Goal: Communication & Community: Answer question/provide support

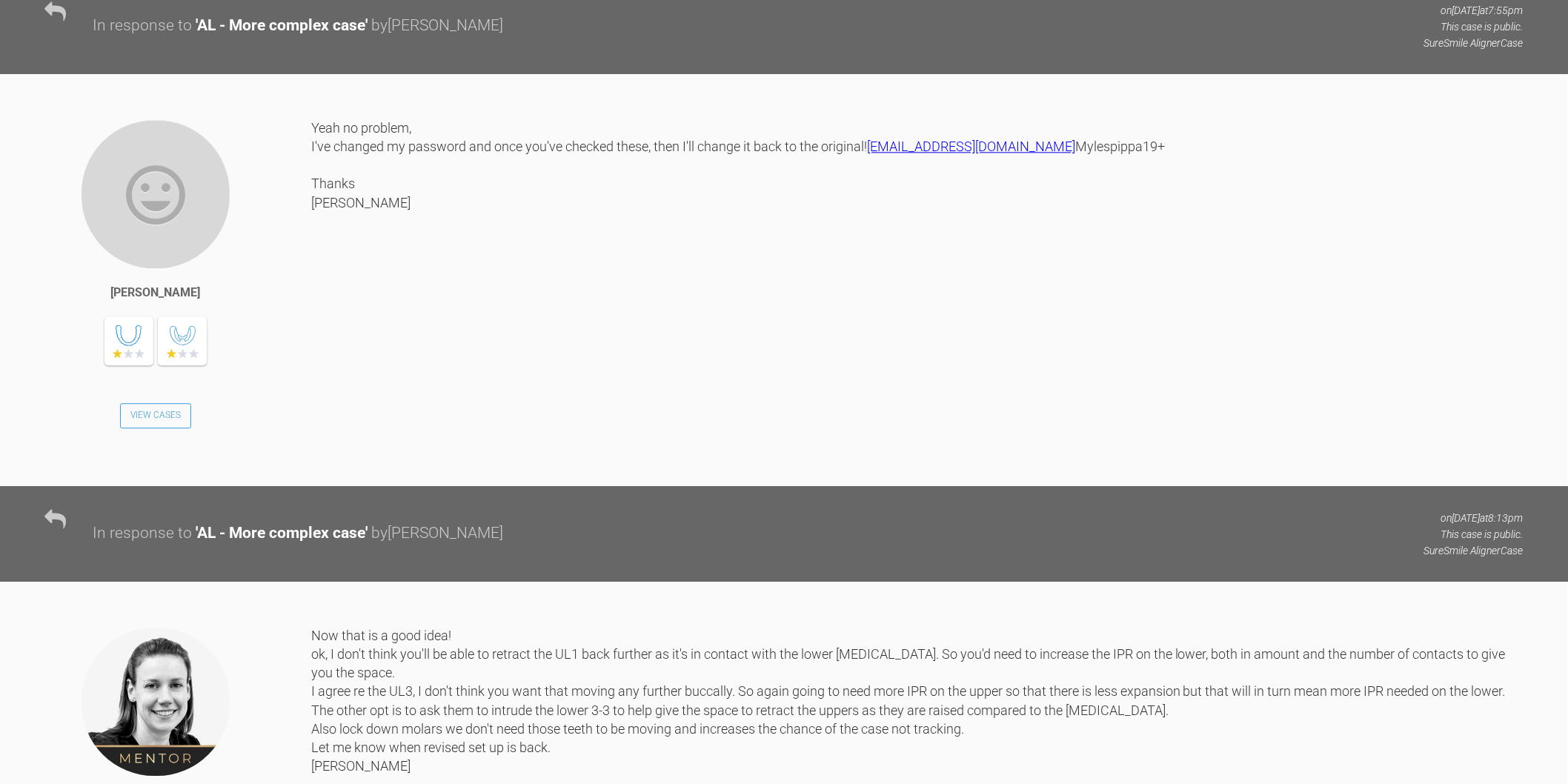
scroll to position [3622, 0]
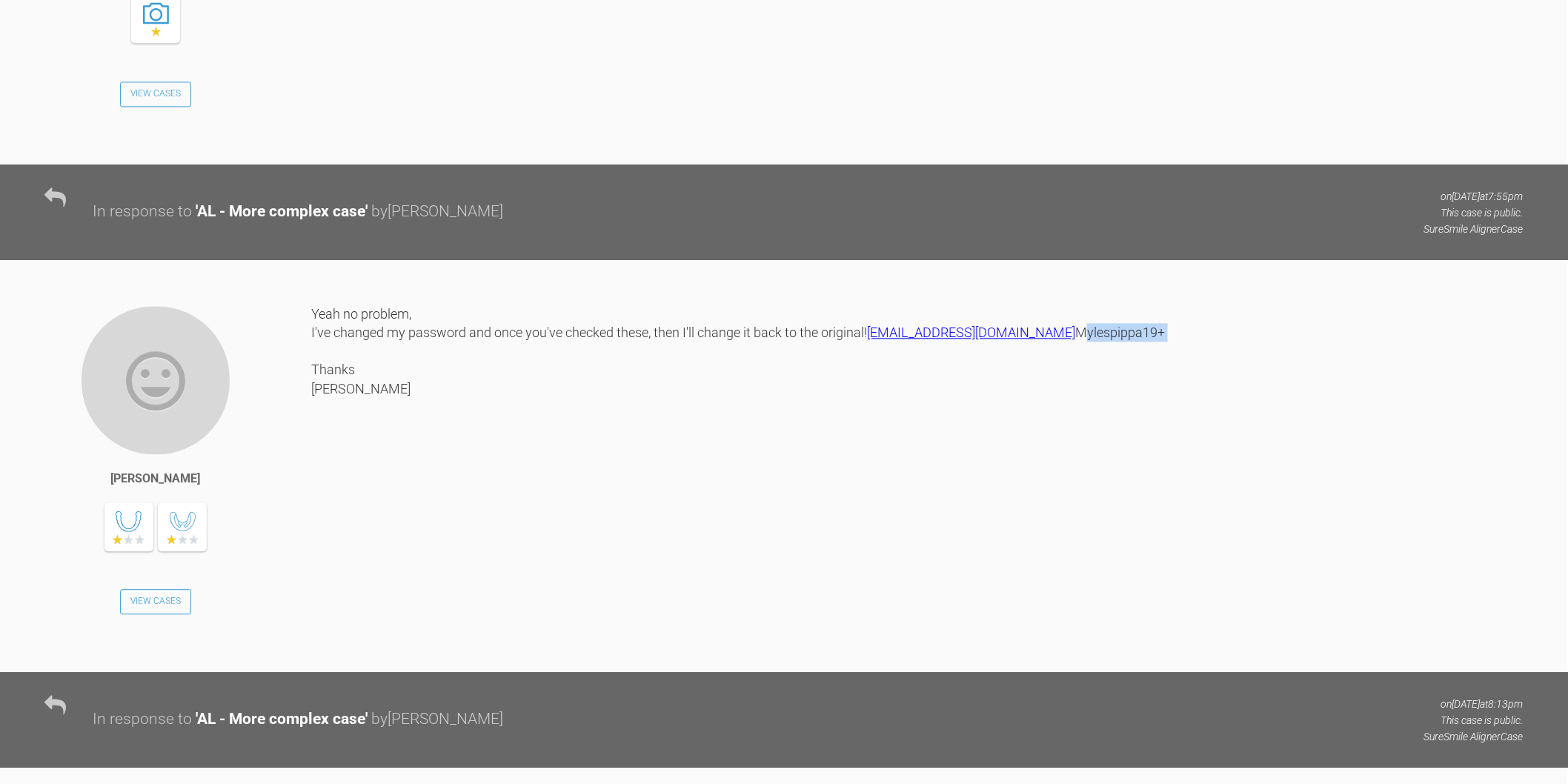
drag, startPoint x: 404, startPoint y: 516, endPoint x: 313, endPoint y: 516, distance: 91.0
click at [313, 516] on div "Yeah no problem, I've changed my password and once you've checked these, then I…" at bounding box center [917, 477] width 1213 height 345
copy div "Mylespippa19+"
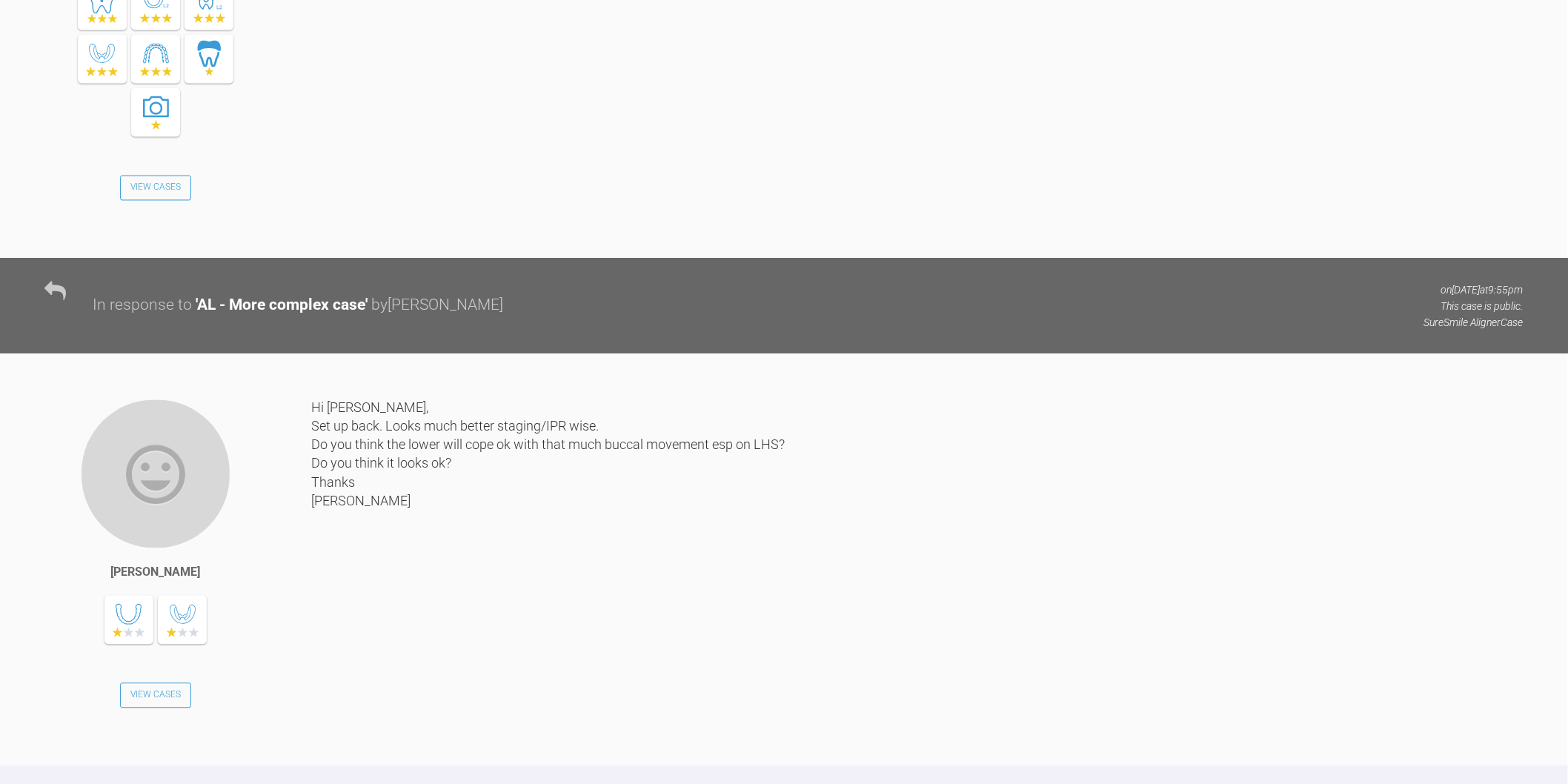
scroll to position [6174, 0]
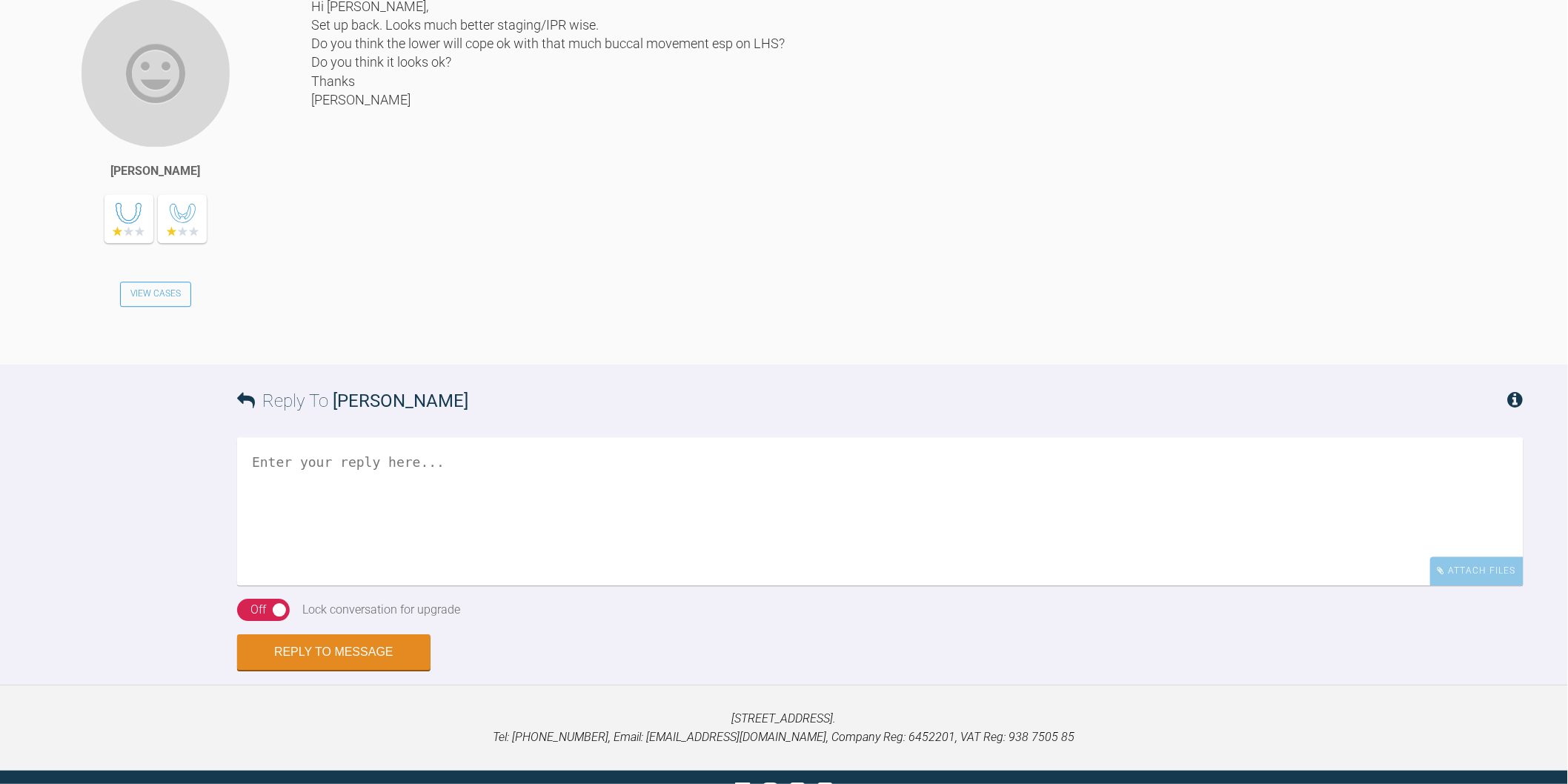
click at [680, 585] on textarea at bounding box center [881, 512] width 1287 height 149
click at [684, 343] on div "Hi Kelly, Set up back. Looks much better staging/IPR wise. Do you think the low…" at bounding box center [917, 170] width 1213 height 345
click at [760, 585] on textarea "Hi Catie, yes IPR looks ok. It's about 1mm movement for the LL3,4" at bounding box center [881, 512] width 1287 height 149
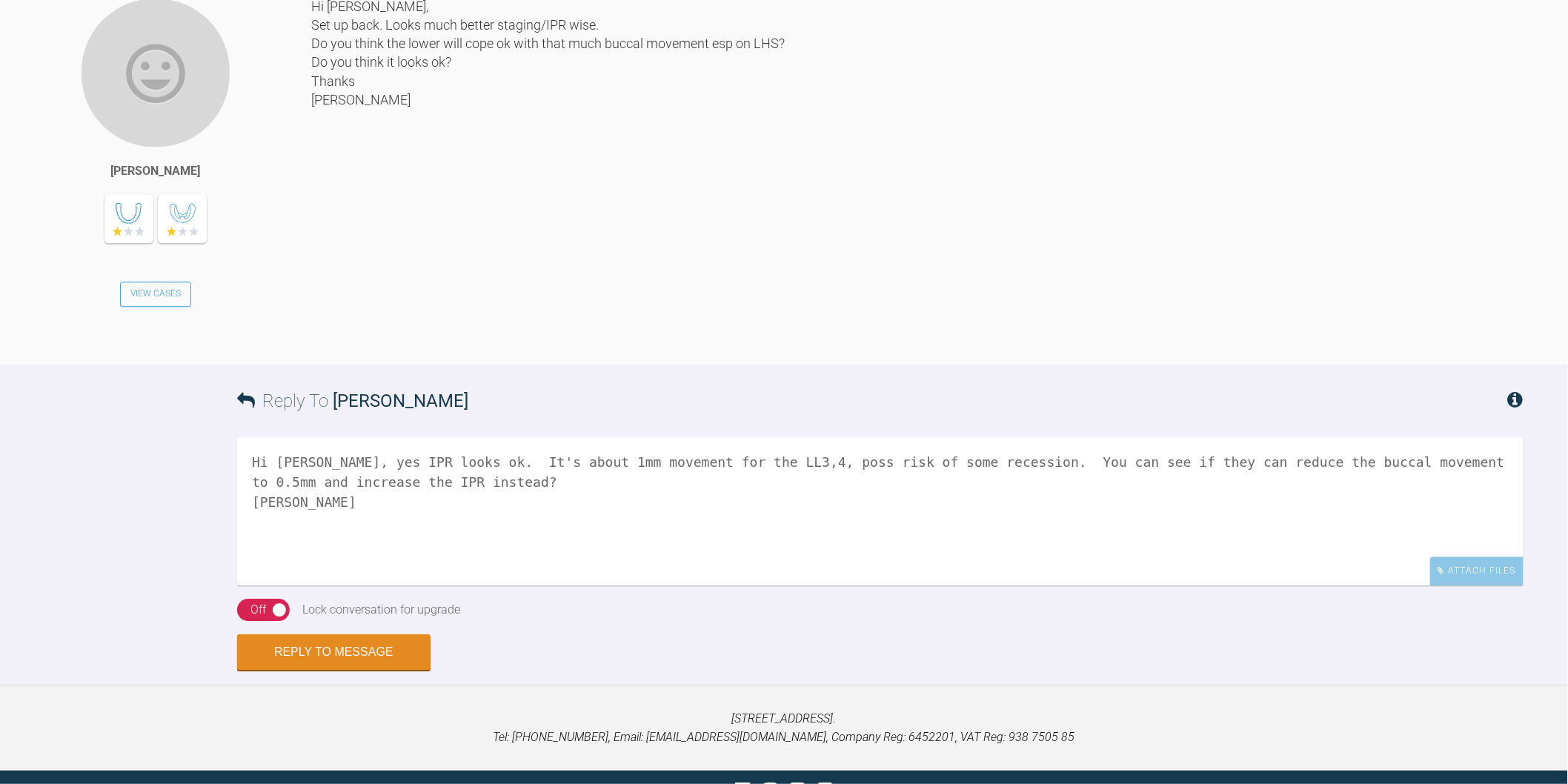
click at [386, 585] on textarea "Hi Catie, yes IPR looks ok. It's about 1mm movement for the LL3,4, poss risk of…" at bounding box center [881, 512] width 1287 height 149
click at [502, 585] on textarea "Hi Catie, yes IPR staging looks ok. It's about 1mm movement for the LL3,4, poss…" at bounding box center [881, 512] width 1287 height 149
type textarea "Hi Catie, yes IPR staging looks ok now. It's about 1mm movement for the LL3,4, …"
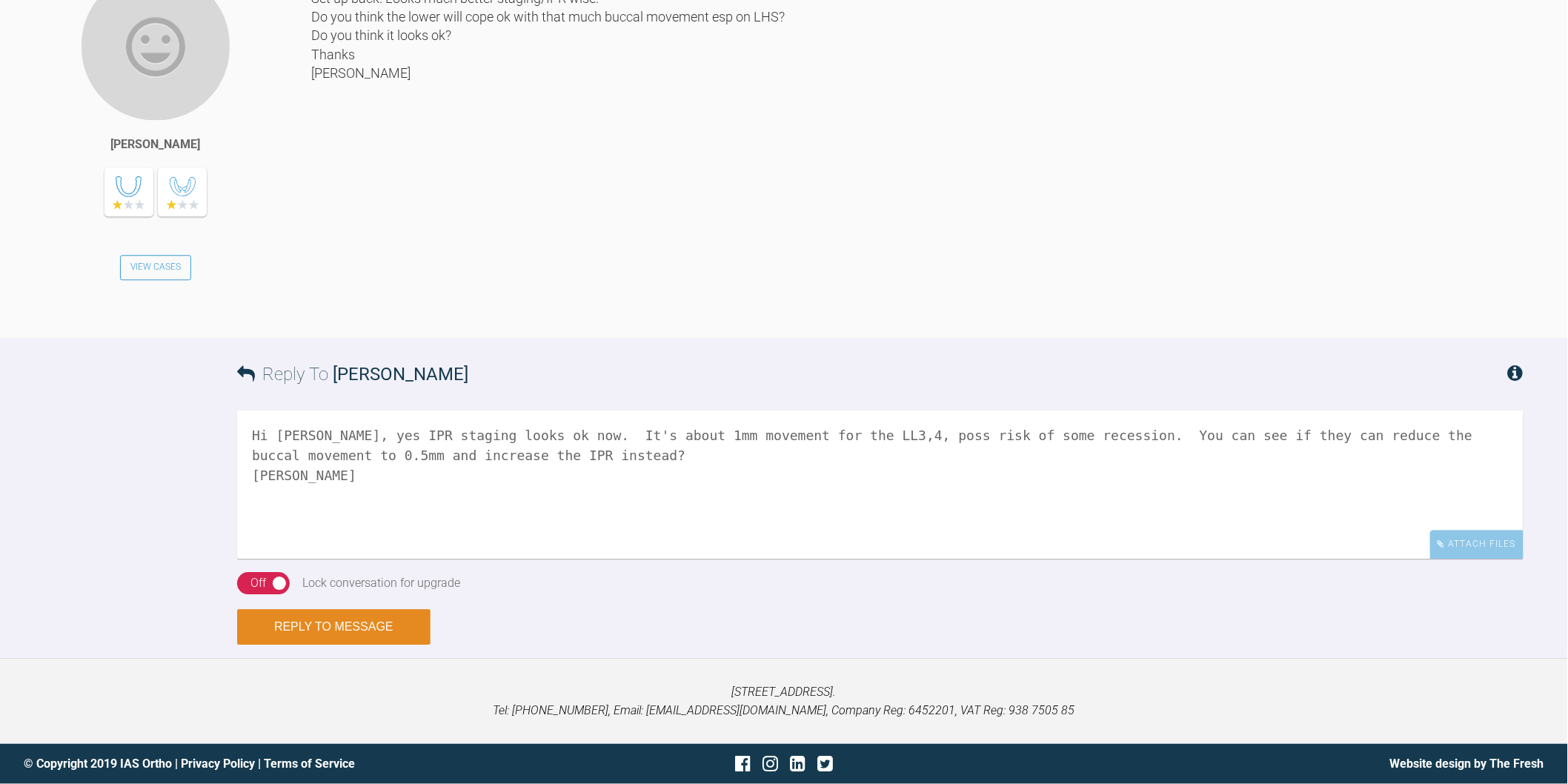
click at [374, 644] on button "Reply to Message" at bounding box center [334, 627] width 193 height 36
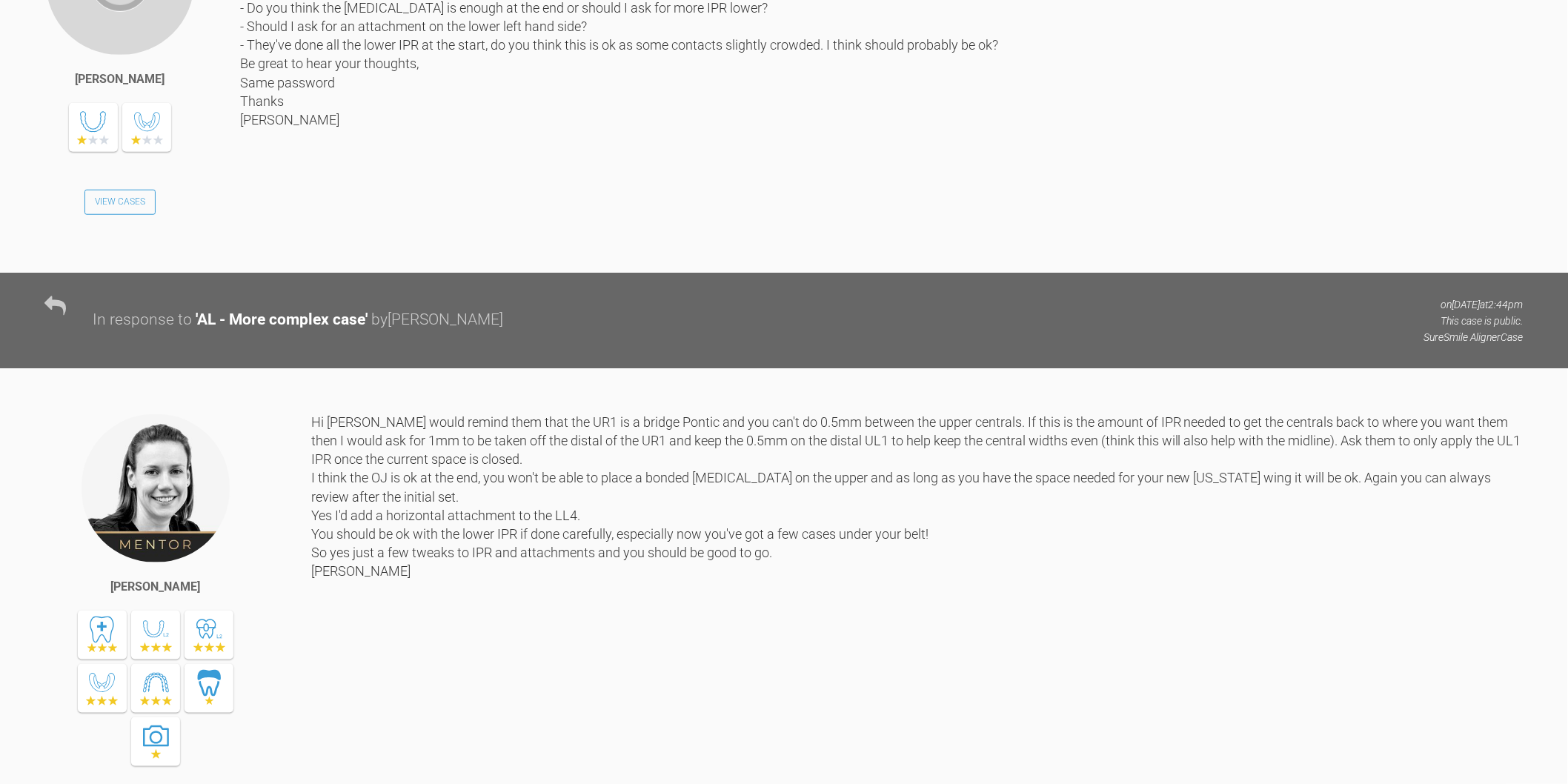
scroll to position [4977, 0]
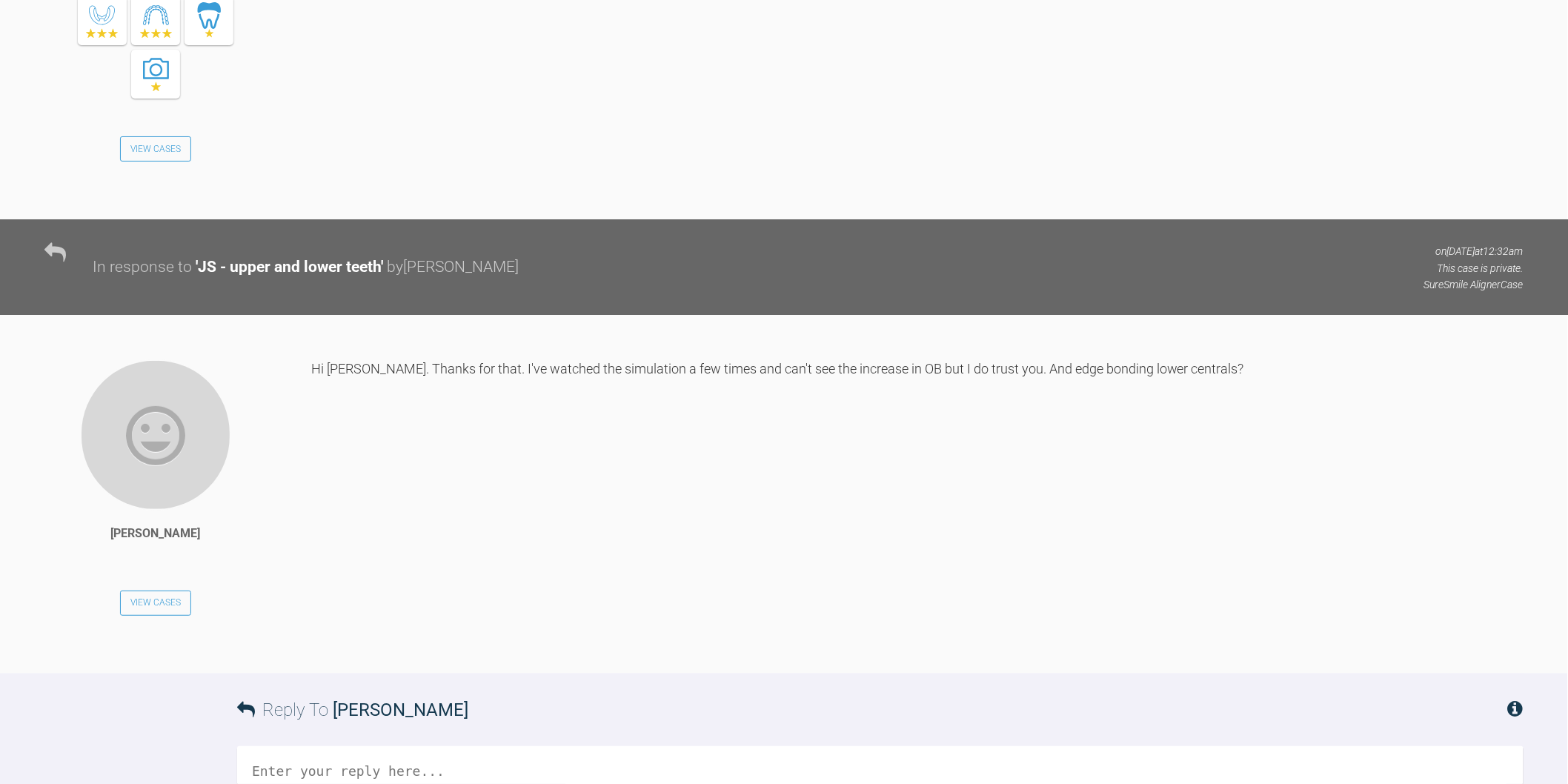
scroll to position [2946, 0]
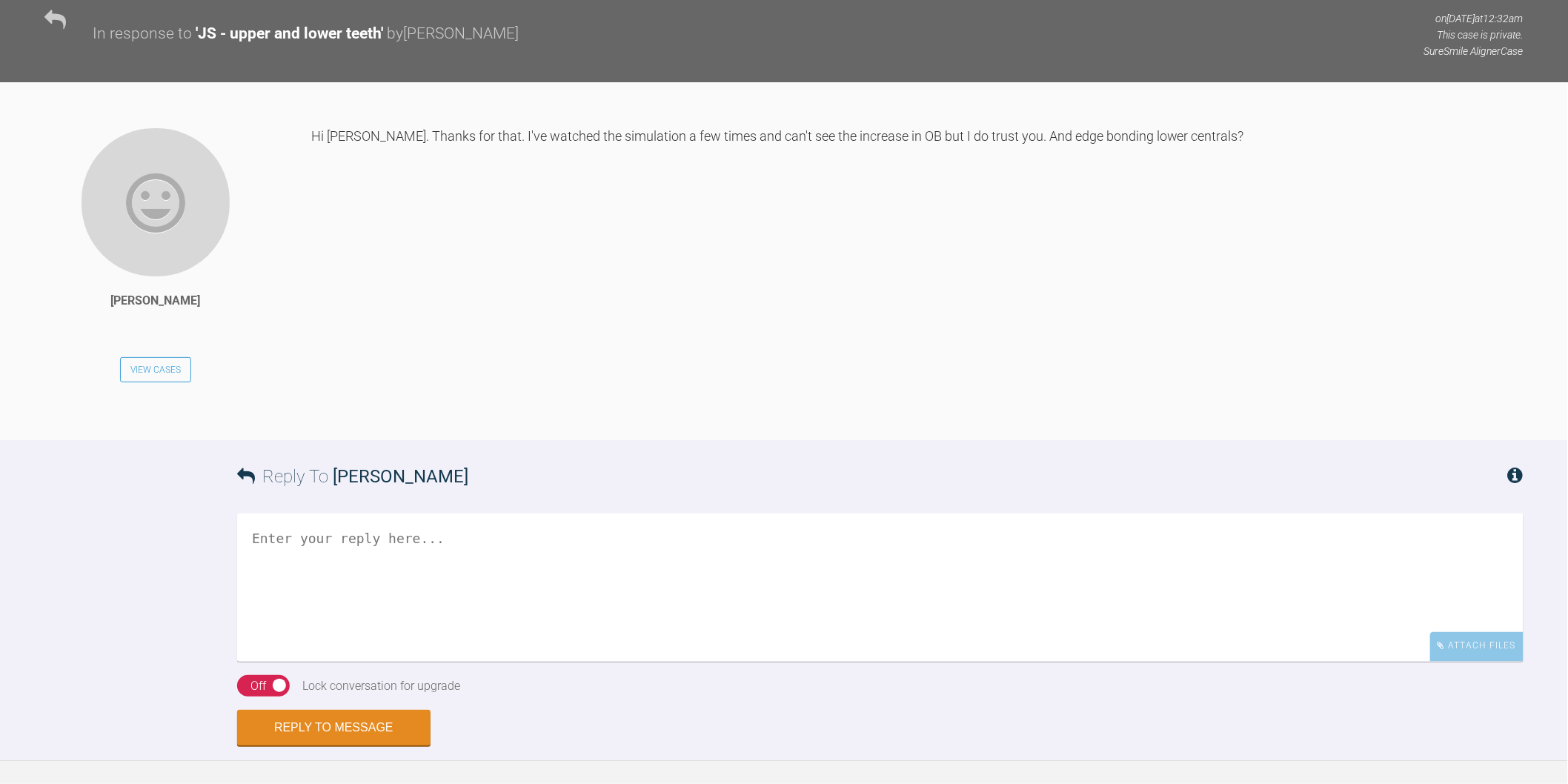
click at [618, 661] on textarea at bounding box center [881, 588] width 1287 height 149
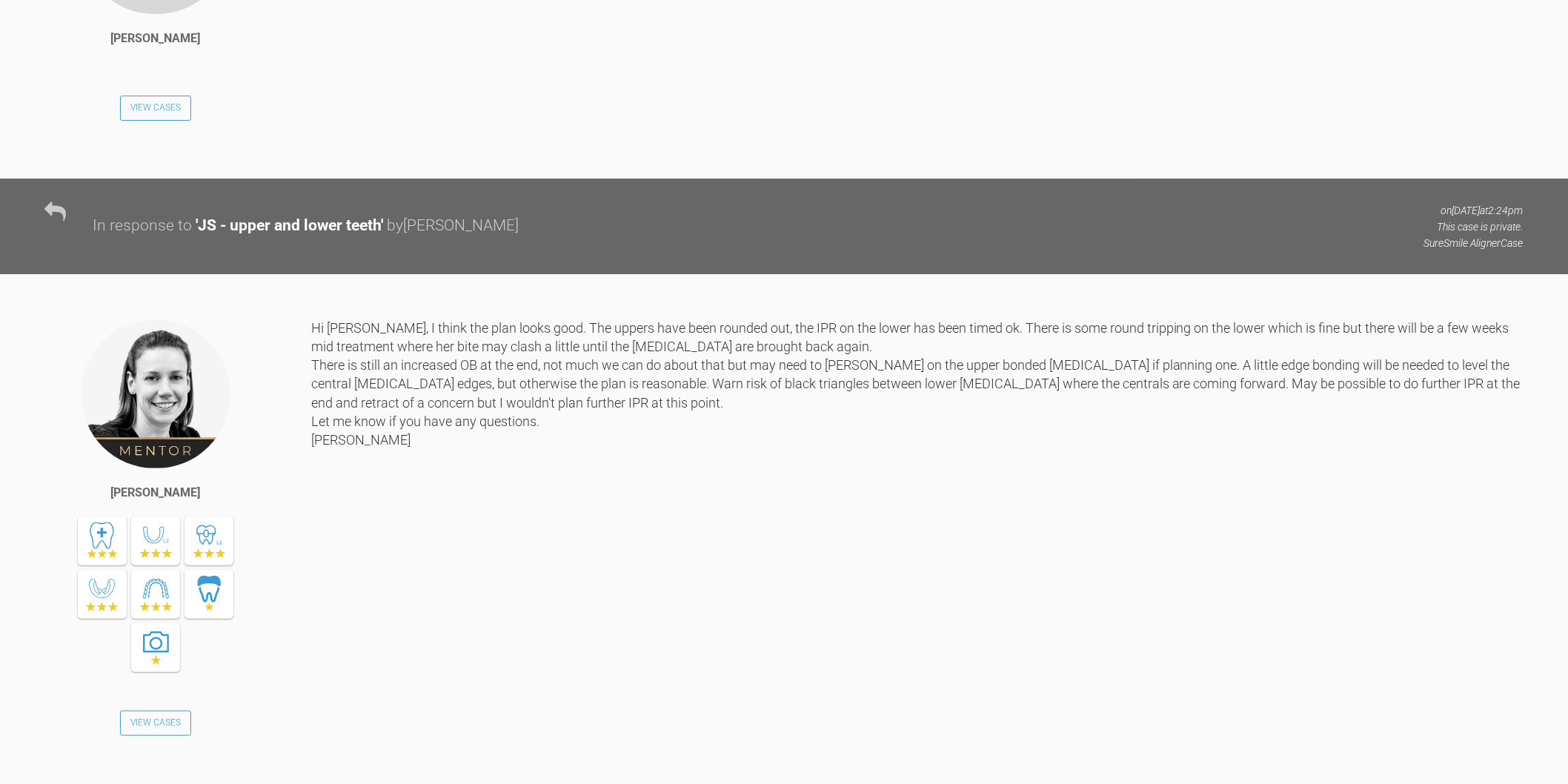
scroll to position [2041, 0]
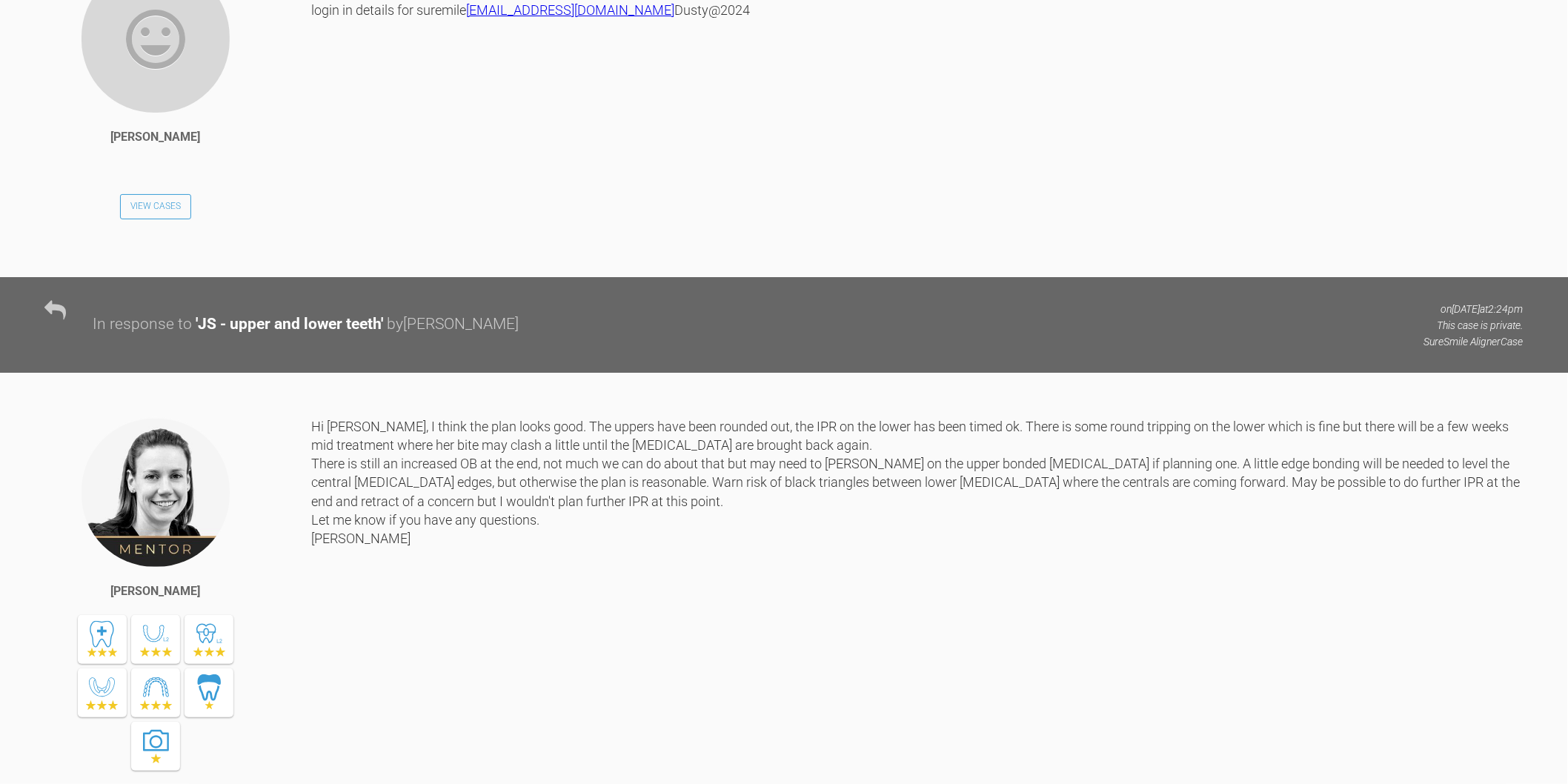
drag, startPoint x: 507, startPoint y: 209, endPoint x: 309, endPoint y: 211, distance: 198.0
click at [309, 211] on div "Rupen Patel View Cases Hi Kelly, please have a look at the proposal. Thanks log…" at bounding box center [784, 120] width 1568 height 314
click at [549, 209] on div "Hi Kelly, please have a look at the proposal. Thanks login in details for surem…" at bounding box center [917, 109] width 1213 height 292
drag, startPoint x: 508, startPoint y: 209, endPoint x: 312, endPoint y: 216, distance: 196.1
click at [312, 216] on div "Hi Kelly, please have a look at the proposal. Thanks login in details for surem…" at bounding box center [917, 109] width 1213 height 292
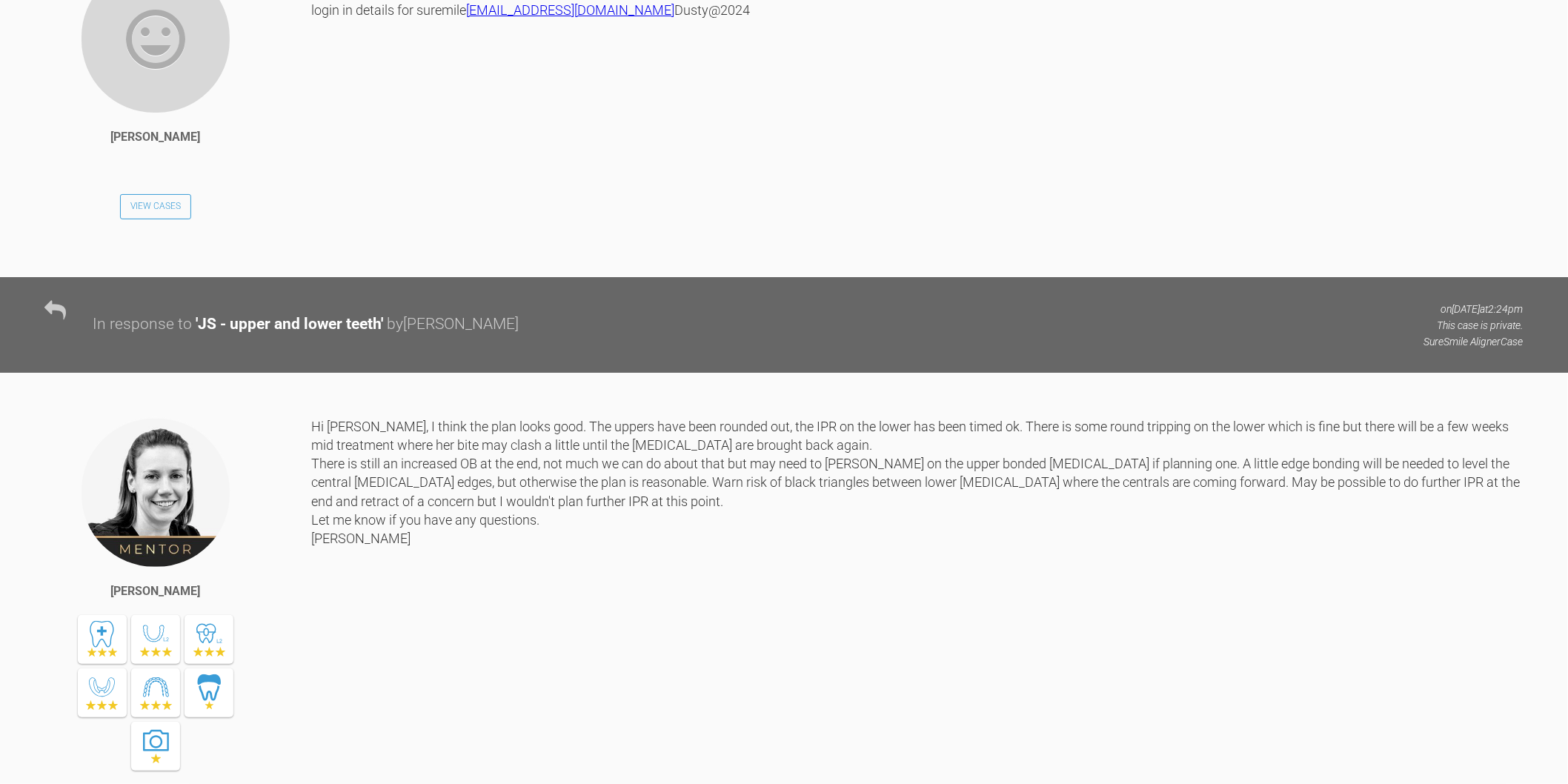
copy link "admin@hinterlanddental.com.au"
drag, startPoint x: 386, startPoint y: 227, endPoint x: 314, endPoint y: 227, distance: 72.0
click at [314, 227] on div "Hi Kelly, please have a look at the proposal. Thanks login in details for surem…" at bounding box center [917, 109] width 1213 height 292
copy div "Dusty@2024"
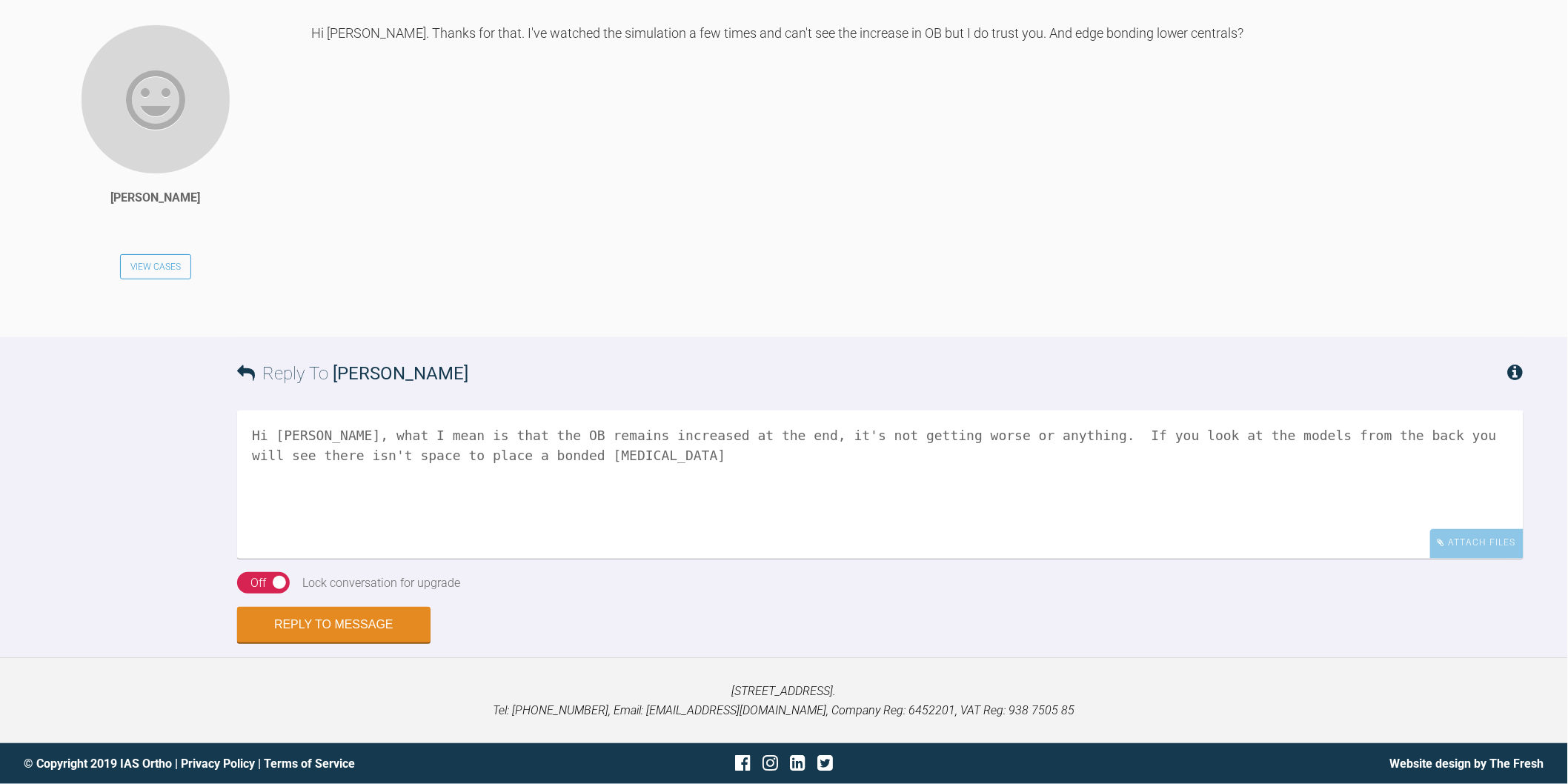
scroll to position [3111, 0]
click at [526, 558] on textarea "Hi Rupen, what I mean is that the OB remains increased at the end, it's not get…" at bounding box center [881, 485] width 1287 height 149
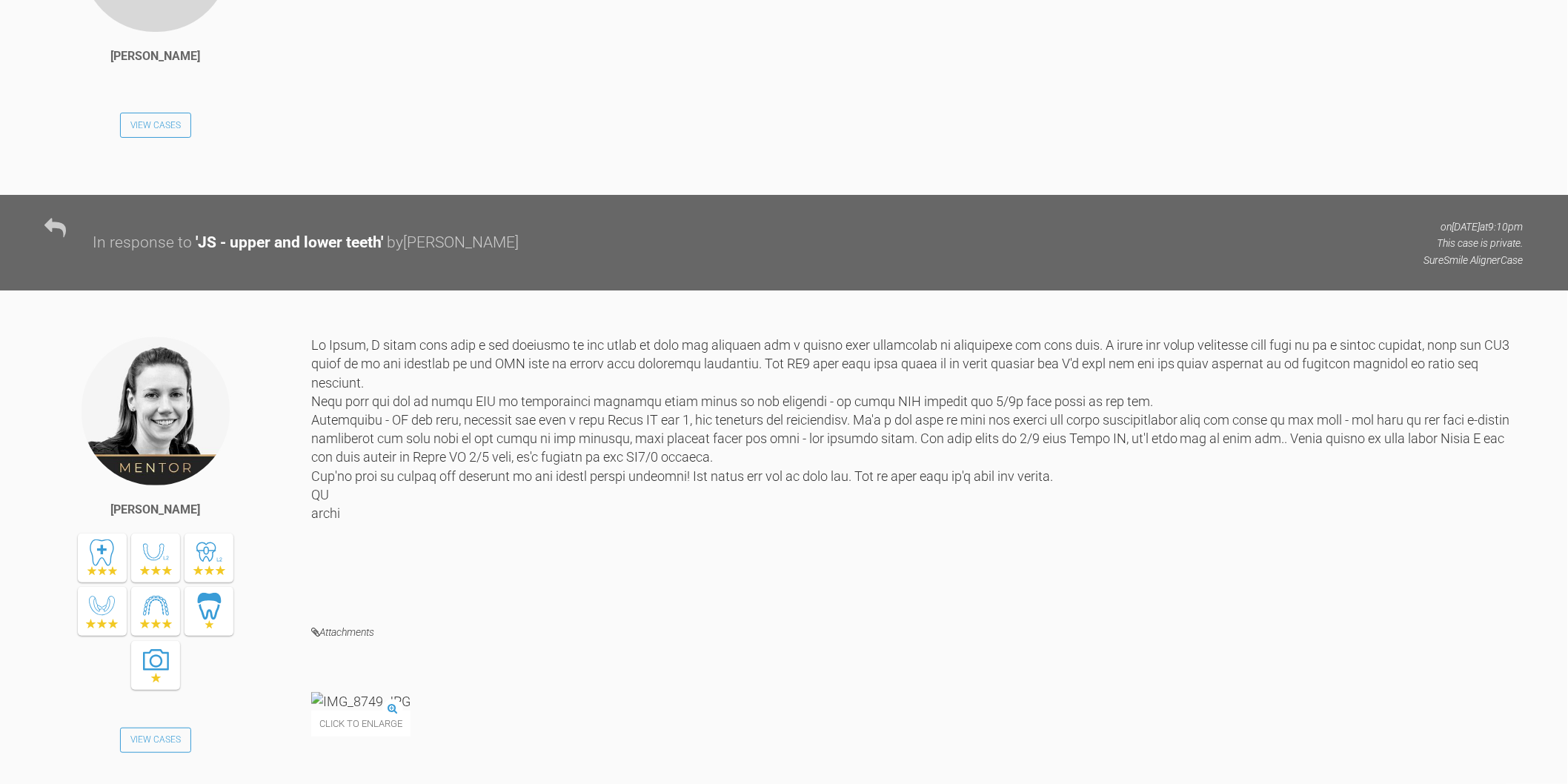
scroll to position [558, 0]
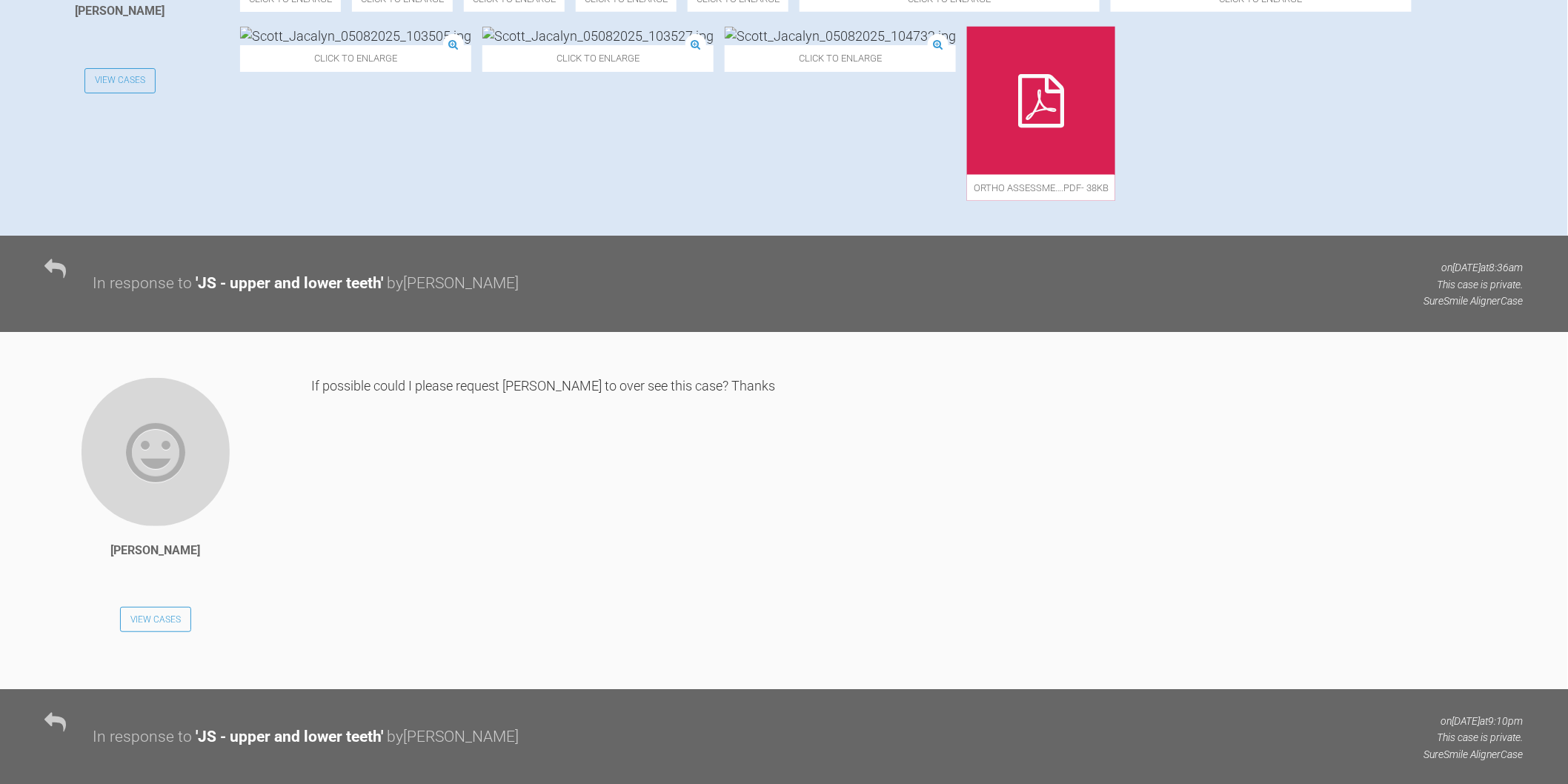
click at [1064, 127] on icon at bounding box center [1041, 101] width 46 height 54
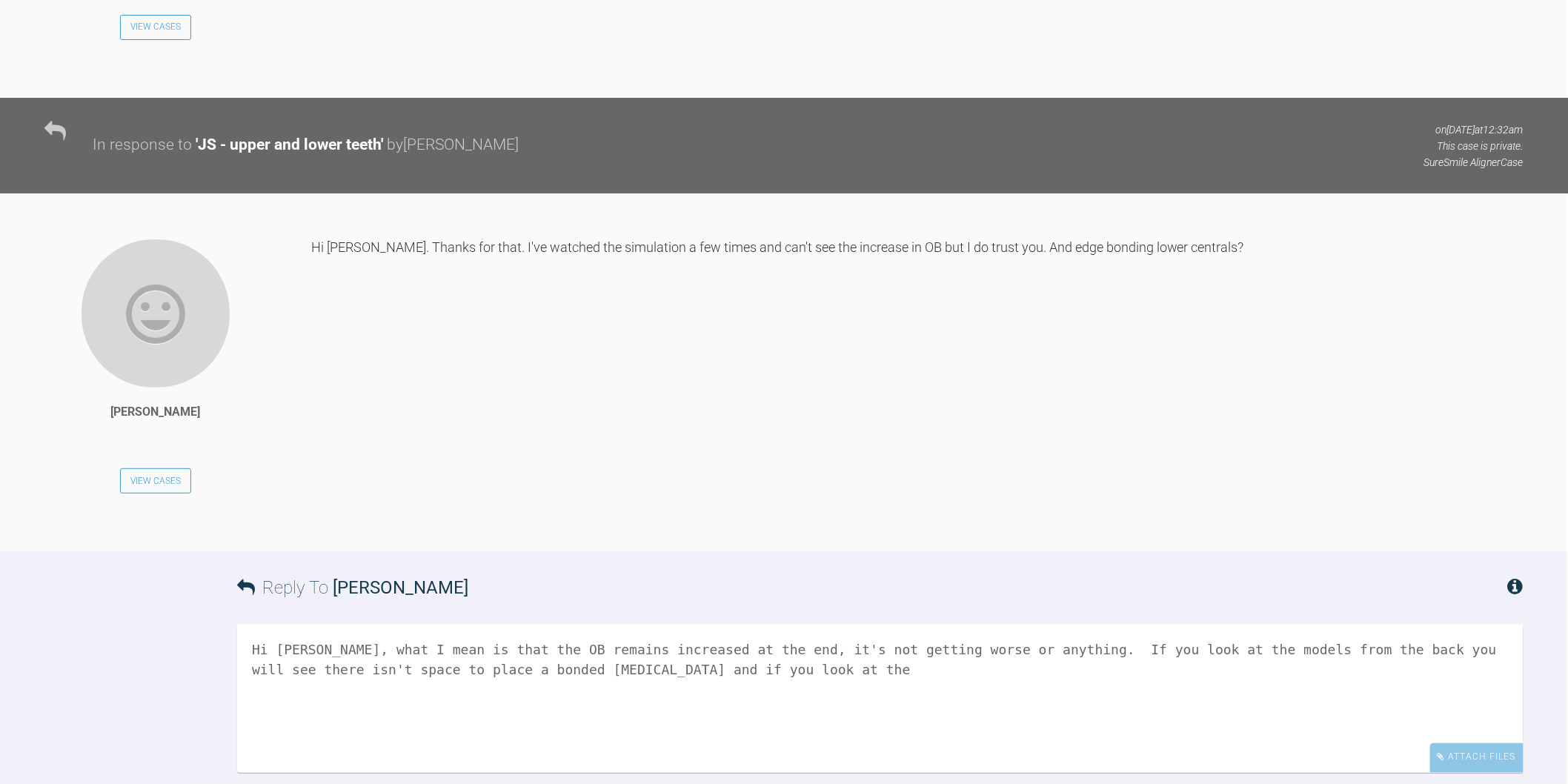
scroll to position [3111, 0]
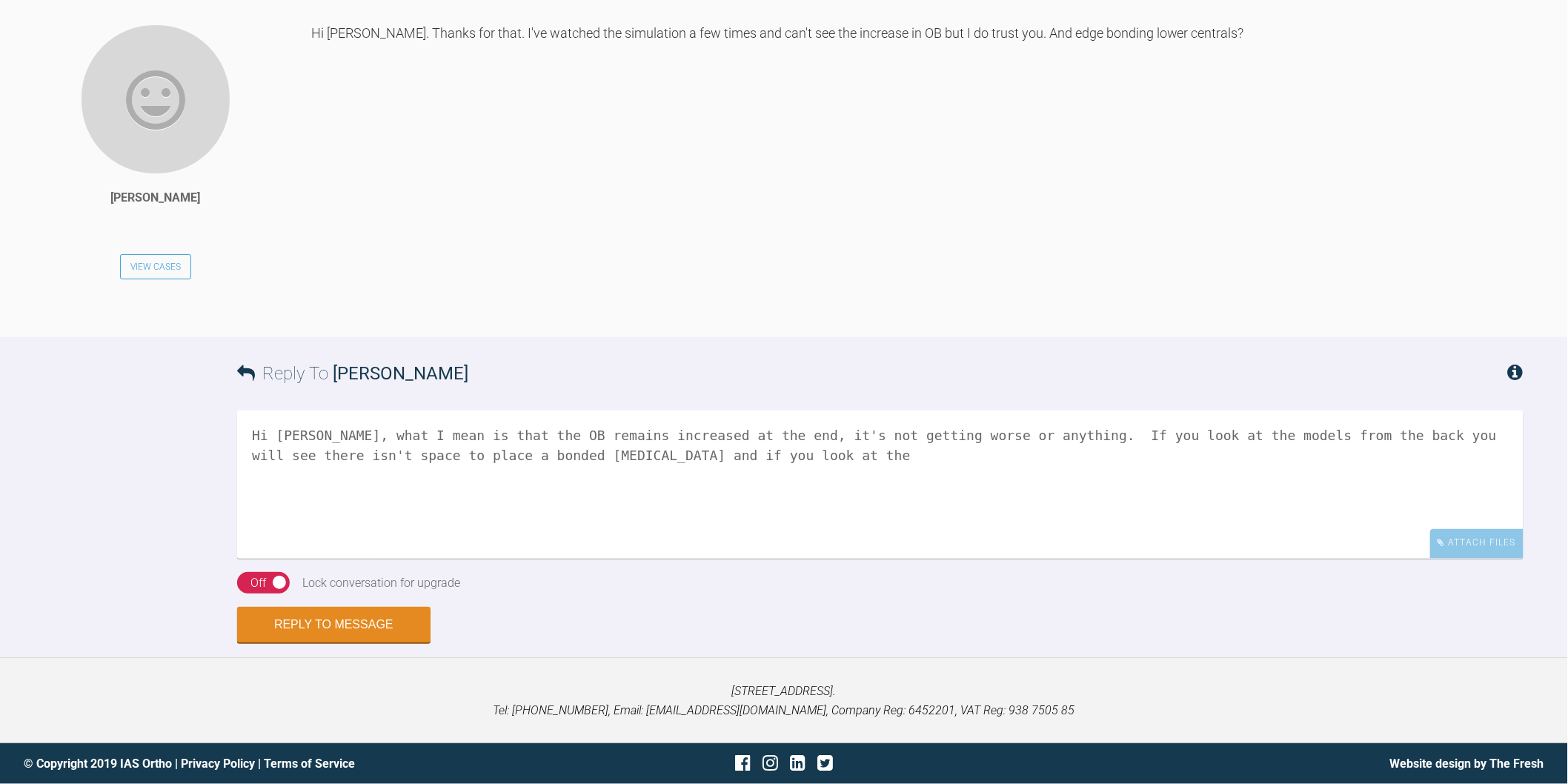
click at [729, 529] on textarea "Hi Rupen, what I mean is that the OB remains increased at the end, it's not get…" at bounding box center [881, 485] width 1287 height 149
click at [791, 550] on textarea "Hi Rupen, what I mean is that the OB remains increased at the end at about 50%,…" at bounding box center [881, 485] width 1287 height 149
click at [834, 551] on textarea "Hi Rupen, what I mean is that the OB remains increased at the end at about 50%,…" at bounding box center [881, 485] width 1287 height 149
click at [1044, 552] on textarea "Hi Rupen, what I mean is that the OB remains increased at the end at about 50%,…" at bounding box center [881, 485] width 1287 height 149
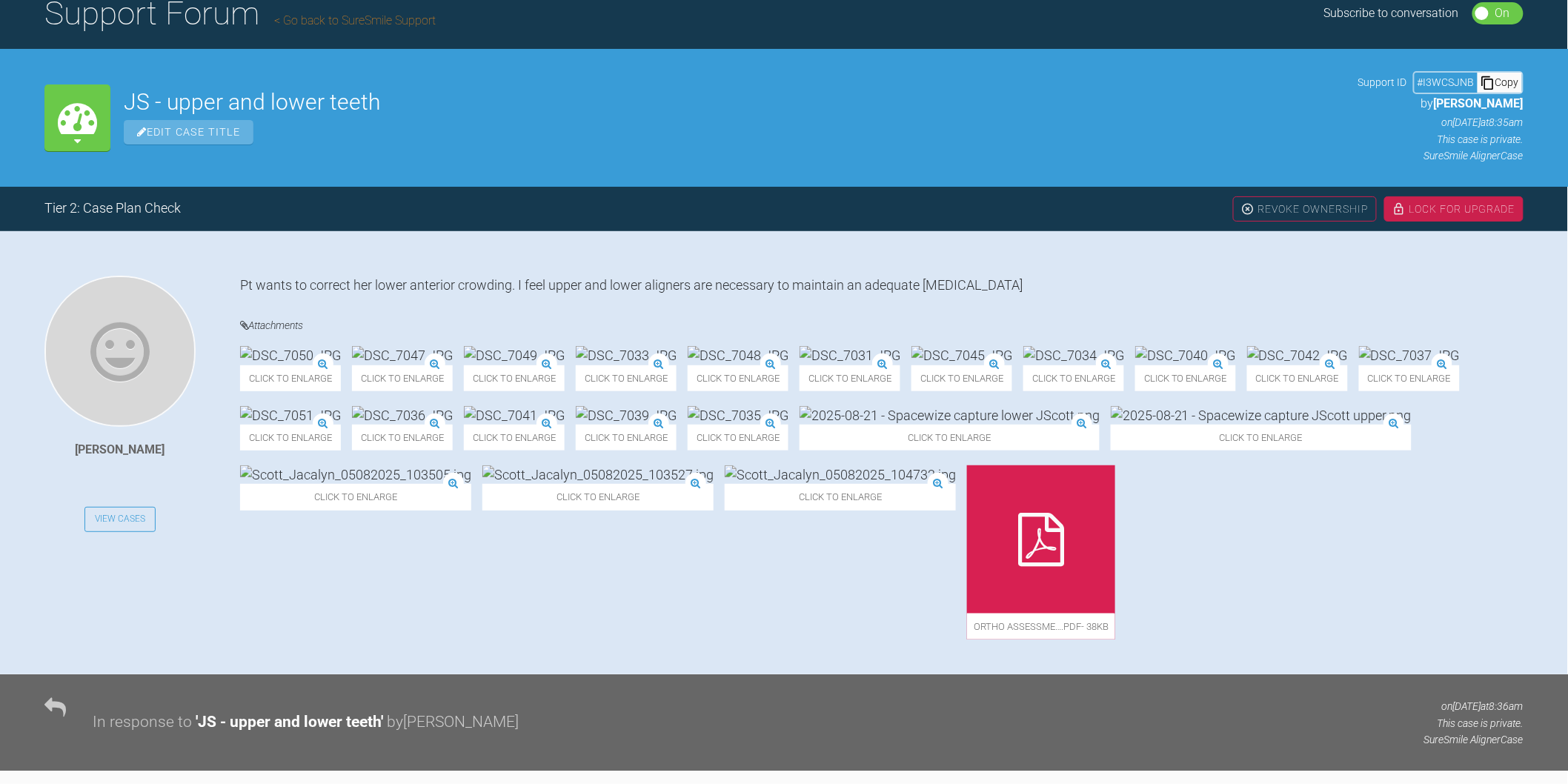
scroll to position [147, 0]
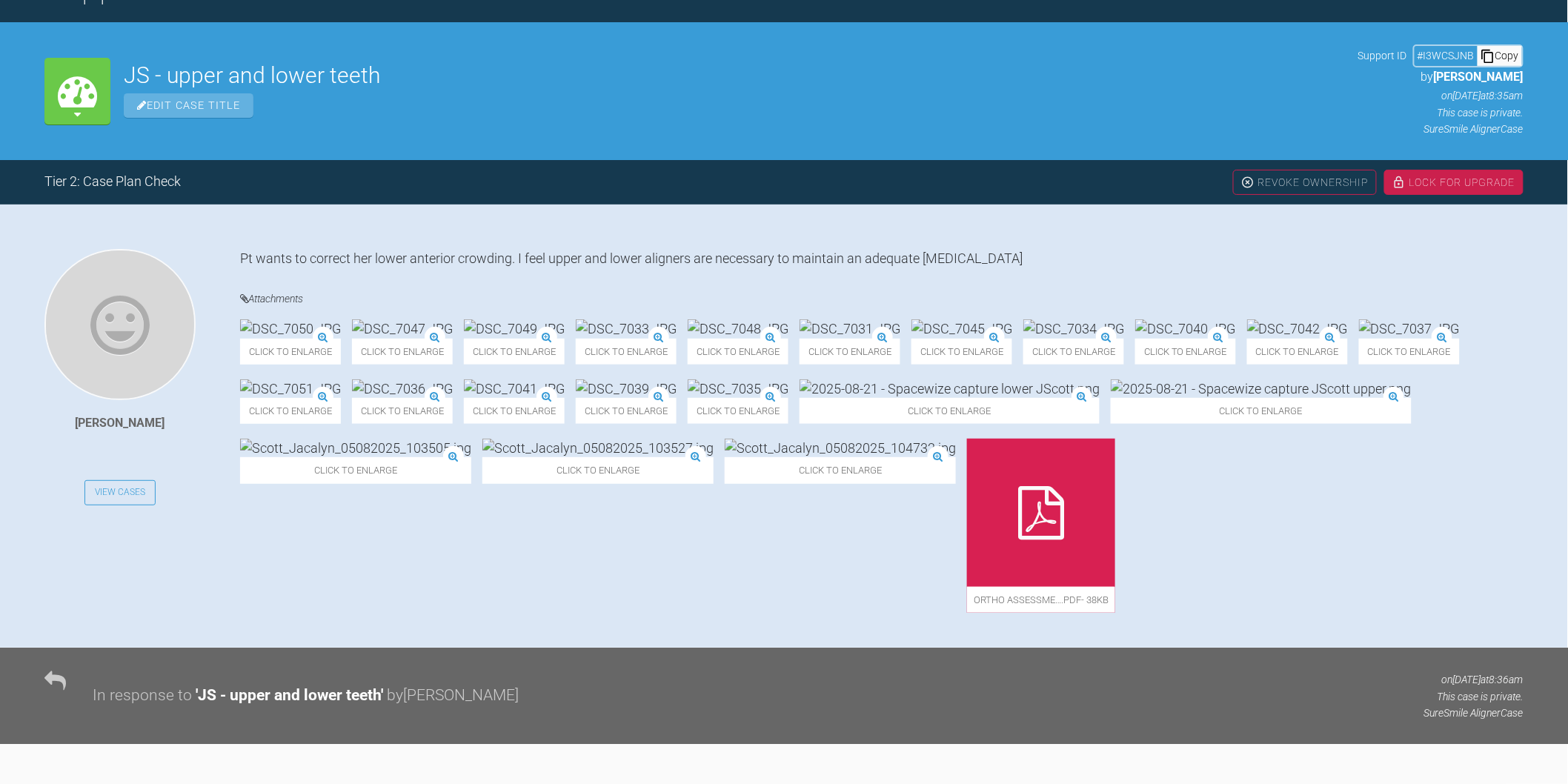
click at [1124, 338] on img at bounding box center [1074, 328] width 101 height 19
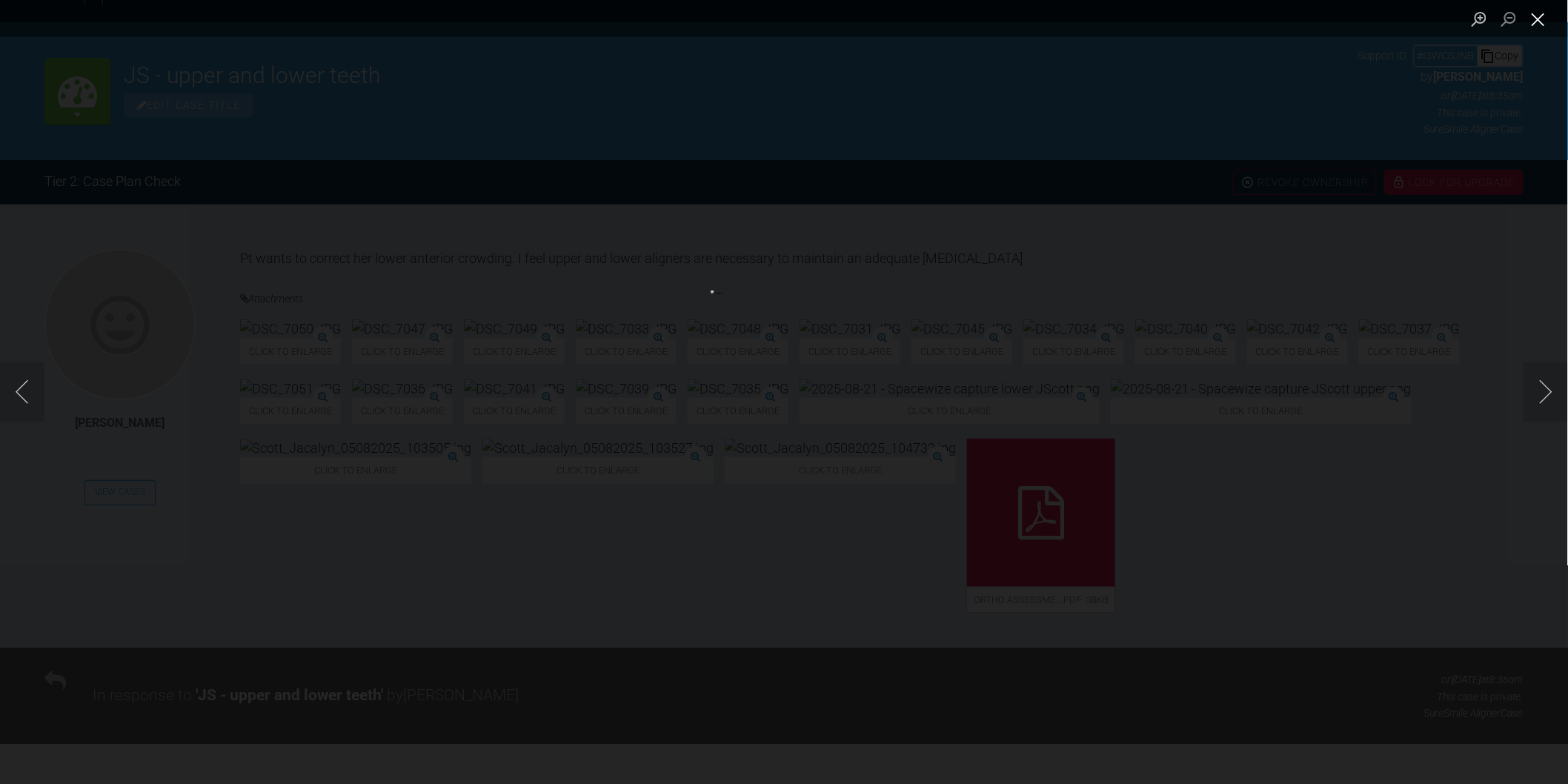
click at [1541, 20] on button "Close lightbox" at bounding box center [1538, 19] width 30 height 26
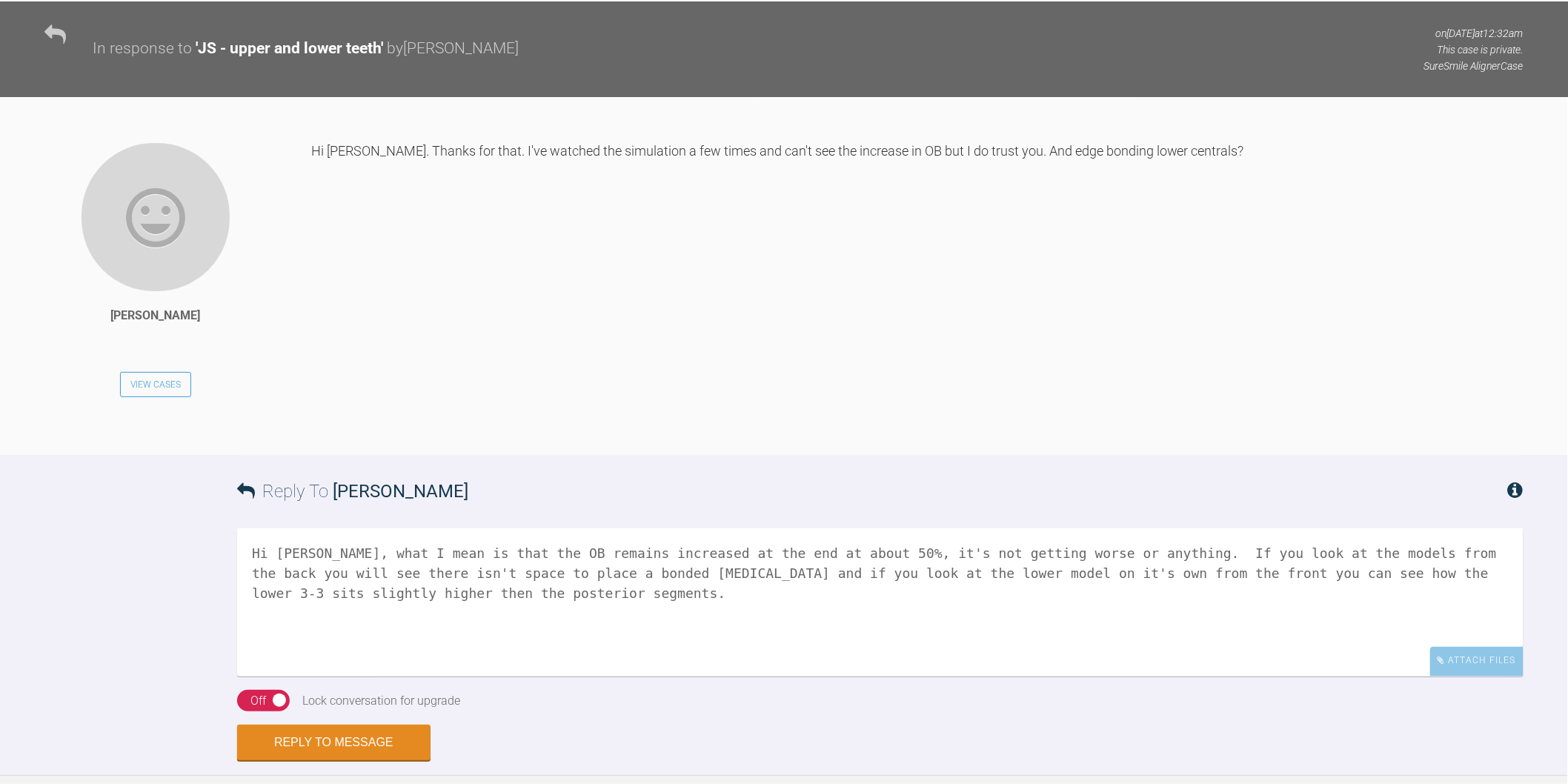
scroll to position [3194, 0]
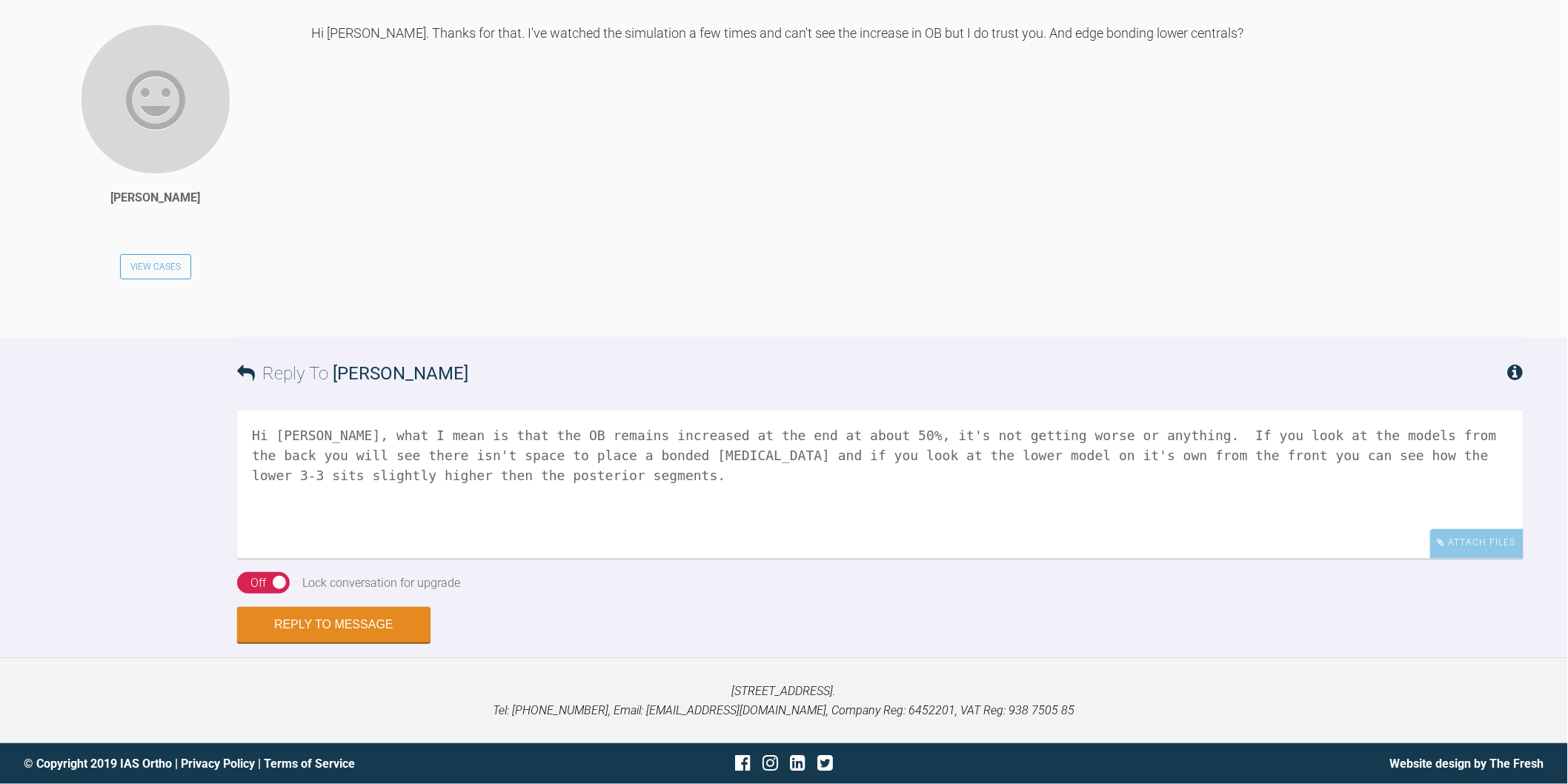
click at [539, 501] on textarea "Hi Rupen, what I mean is that the OB remains increased at the end at about 50%,…" at bounding box center [881, 485] width 1287 height 149
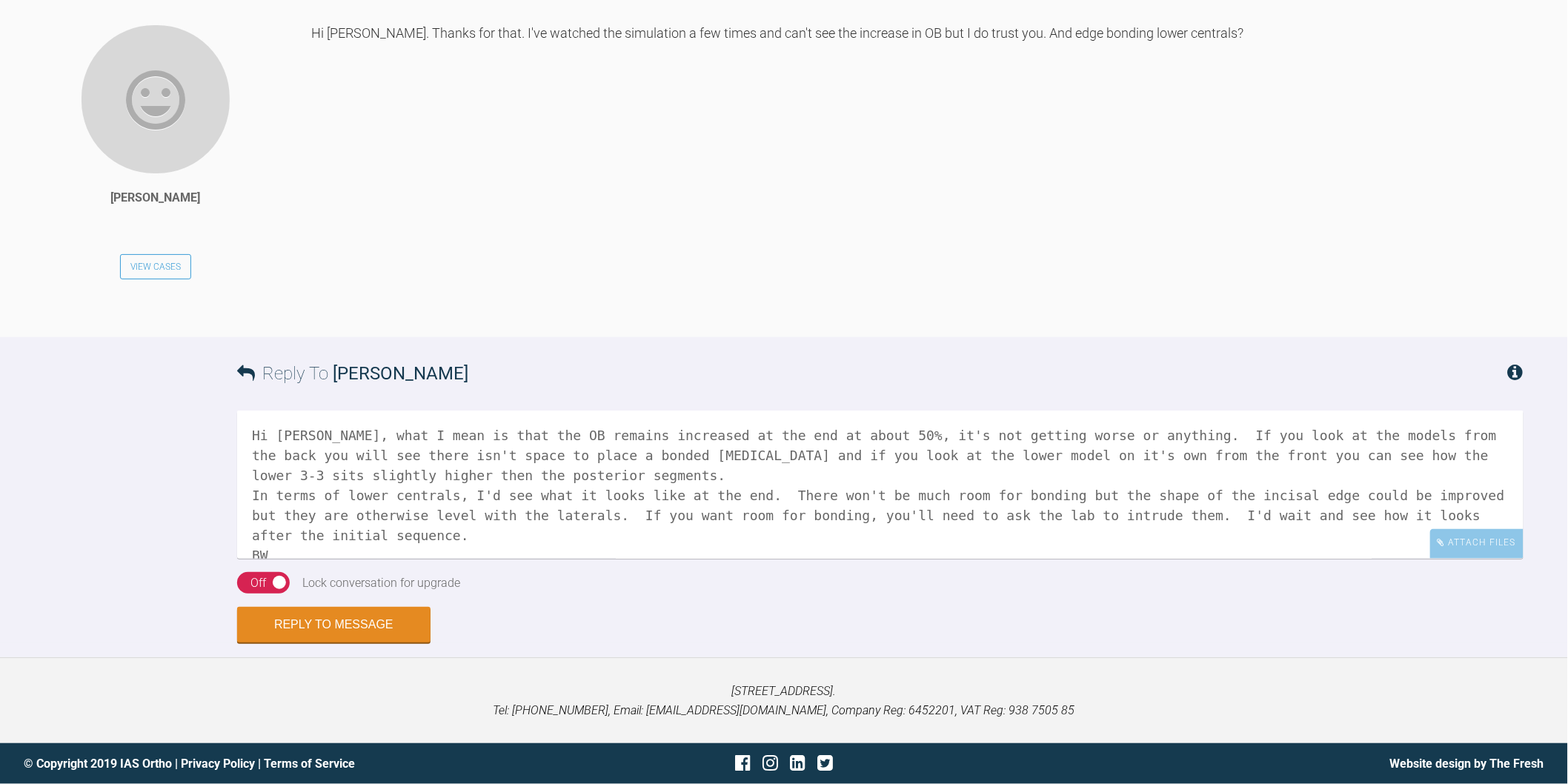
scroll to position [4, 0]
click at [825, 443] on textarea "Hi Rupen, what I mean is that the OB remains increased at the end at about 50%,…" at bounding box center [881, 485] width 1287 height 149
type textarea "Hi Rupen, what I mean is that the OB remains increased at the end at about 50% …"
click at [373, 644] on button "Reply to Message" at bounding box center [334, 626] width 193 height 36
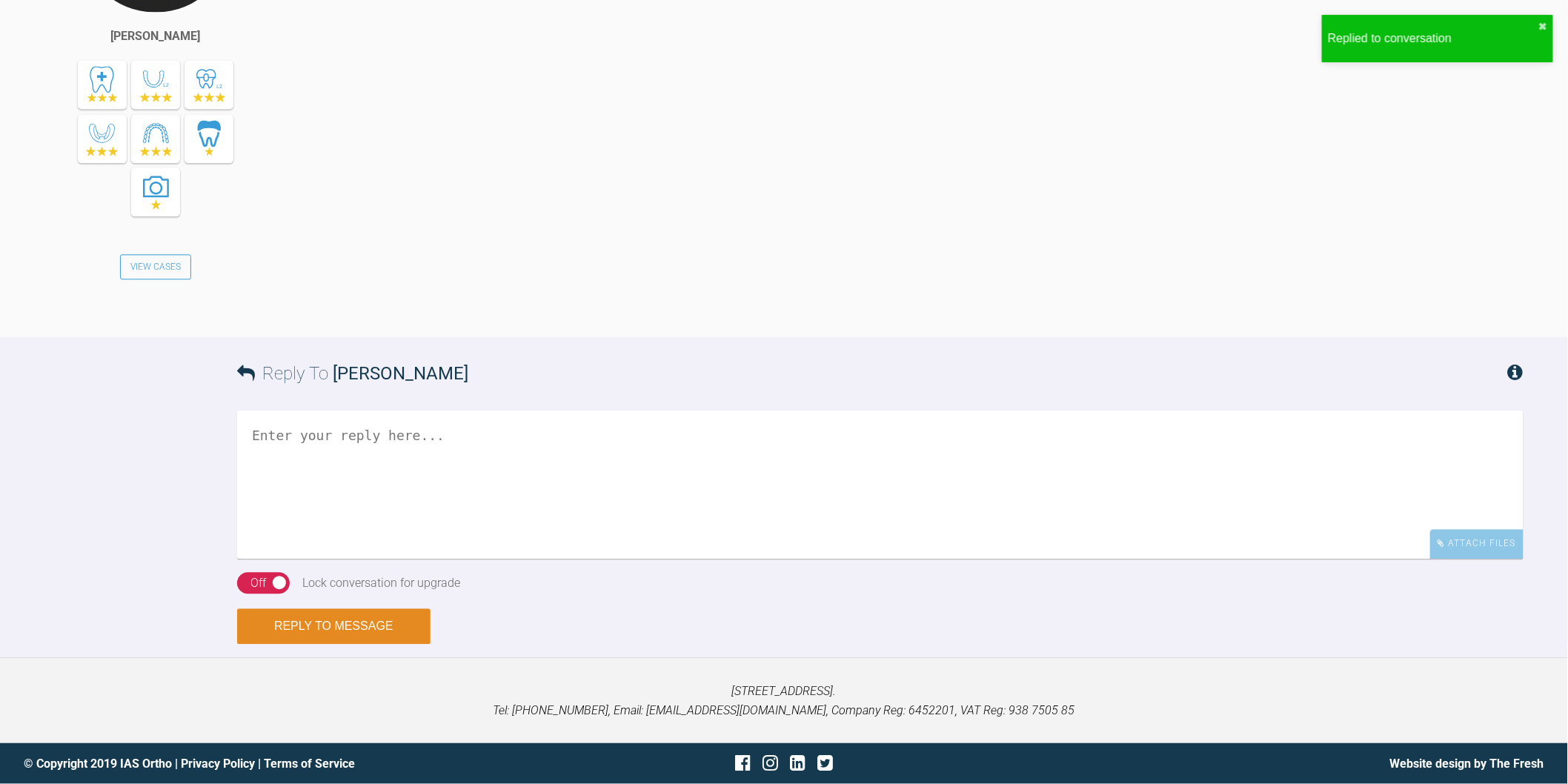
scroll to position [3822, 0]
